Goal: Information Seeking & Learning: Check status

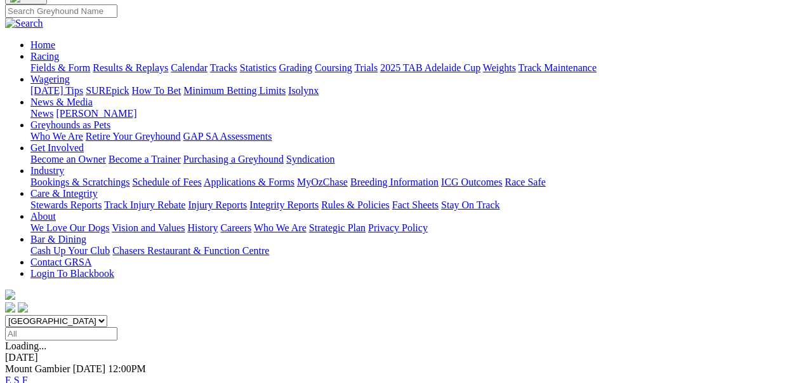
scroll to position [84, 0]
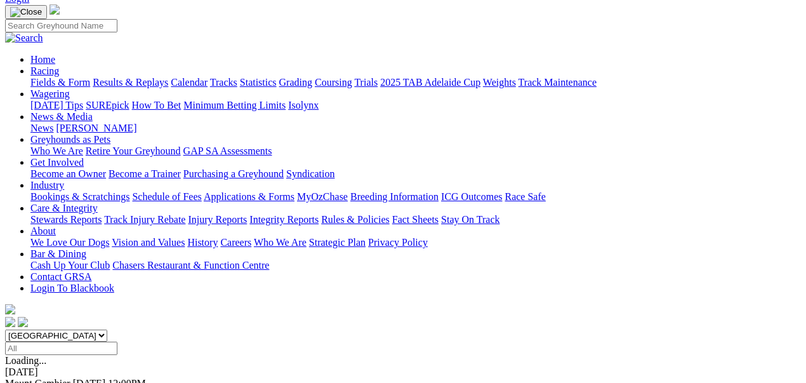
click at [107, 329] on select "[GEOGRAPHIC_DATA] [GEOGRAPHIC_DATA] [GEOGRAPHIC_DATA] [GEOGRAPHIC_DATA] [GEOGRA…" at bounding box center [56, 335] width 102 height 12
select select "WA"
click at [50, 329] on select "[GEOGRAPHIC_DATA] [GEOGRAPHIC_DATA] [GEOGRAPHIC_DATA] [GEOGRAPHIC_DATA] [GEOGRA…" at bounding box center [56, 335] width 102 height 12
click at [117, 342] on input "Select date" at bounding box center [61, 348] width 112 height 13
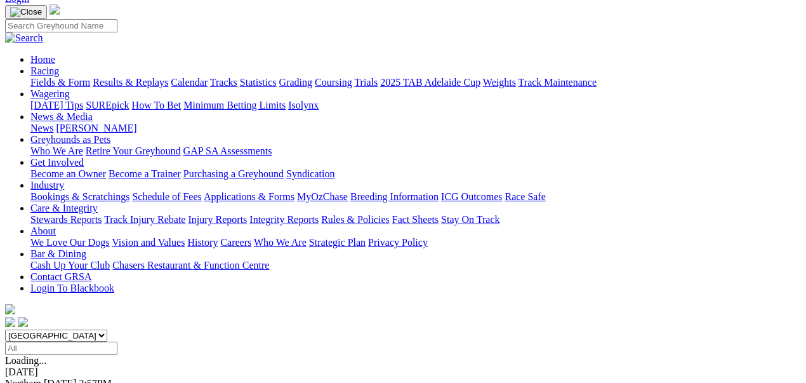
type input "[DATE], [DATE]"
